Goal: Transaction & Acquisition: Obtain resource

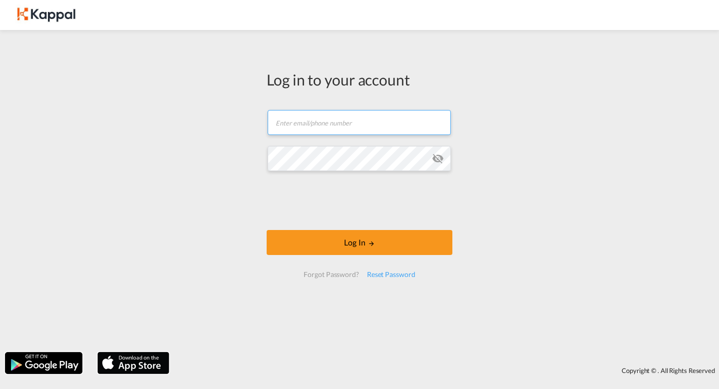
click at [308, 116] on input "text" at bounding box center [359, 122] width 183 height 25
type input "[PERSON_NAME][EMAIL_ADDRESS][DOMAIN_NAME]"
click at [440, 158] on md-icon "icon-eye-off" at bounding box center [438, 158] width 12 height 12
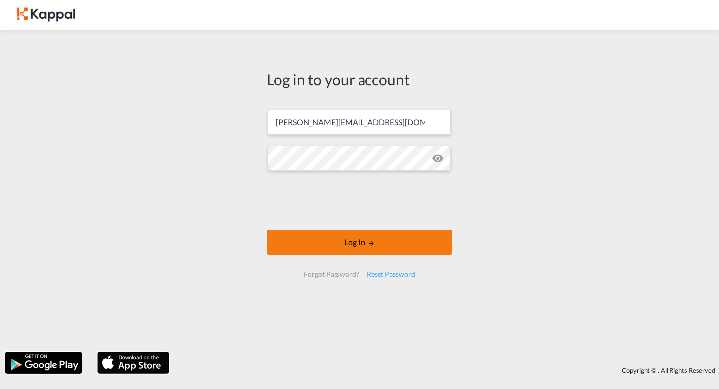
click at [324, 242] on button "Log In" at bounding box center [360, 242] width 186 height 25
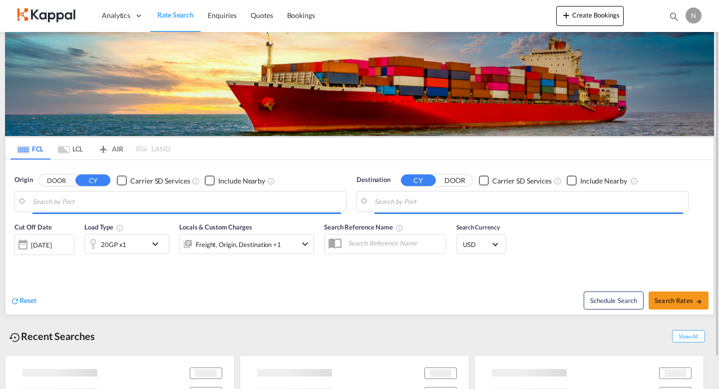
type input "Mundra, INMUN"
type input "Mersin, TRMER"
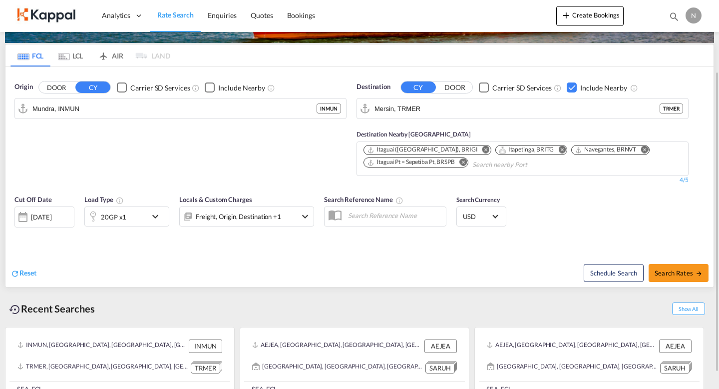
scroll to position [92, 0]
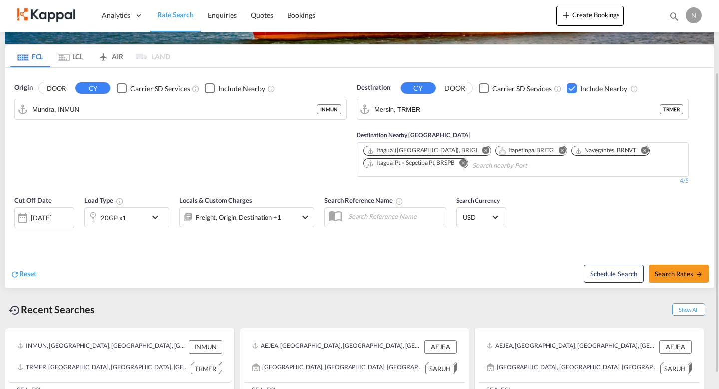
click at [154, 217] on md-icon "icon-chevron-down" at bounding box center [157, 217] width 17 height 12
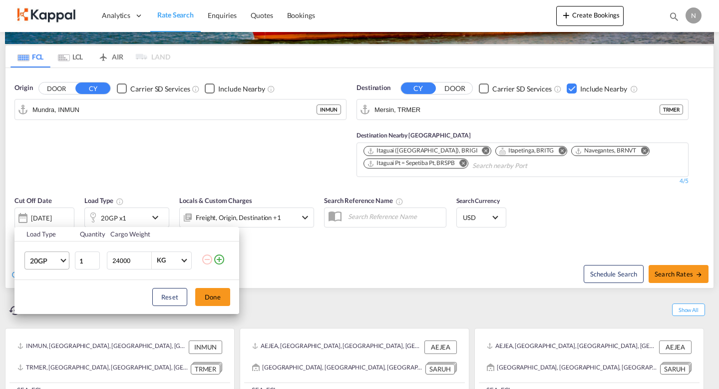
click at [61, 258] on md-select-value "20GP" at bounding box center [49, 260] width 40 height 17
